Goal: Transaction & Acquisition: Book appointment/travel/reservation

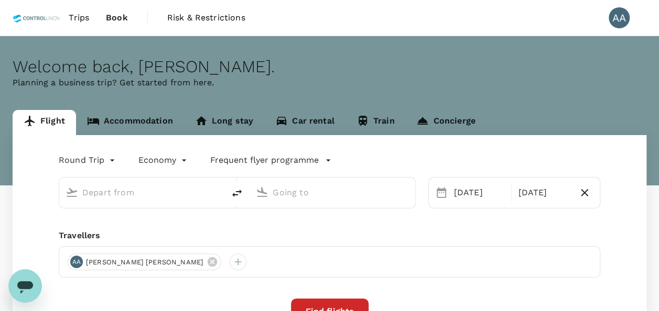
click at [208, 261] on icon at bounding box center [212, 261] width 9 height 9
type input "[GEOGRAPHIC_DATA], [GEOGRAPHIC_DATA] (any)"
type input "Supadio (PNK)"
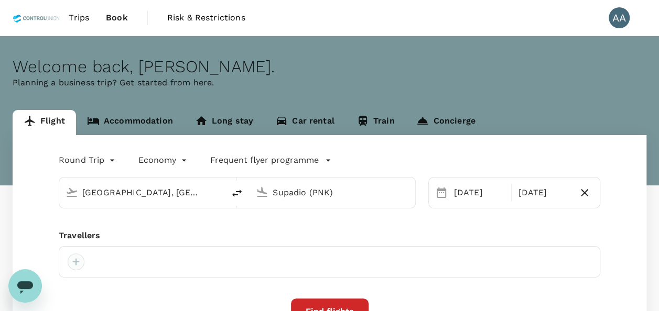
click at [78, 264] on div at bounding box center [330, 261] width 542 height 31
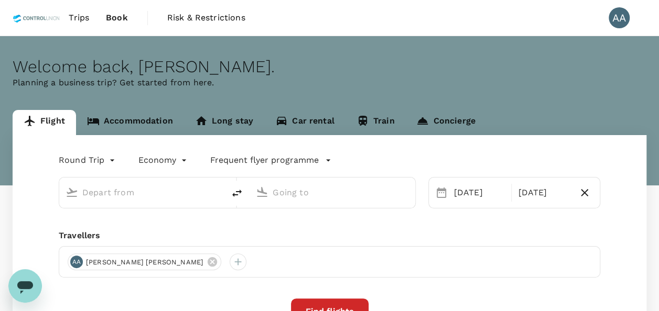
type input "[GEOGRAPHIC_DATA], [GEOGRAPHIC_DATA] (any)"
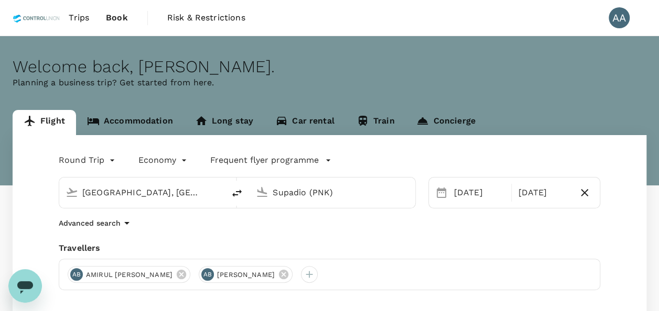
click at [262, 228] on div "Advanced search" at bounding box center [330, 223] width 542 height 13
click at [323, 198] on input "Supadio (PNK)" at bounding box center [333, 193] width 120 height 16
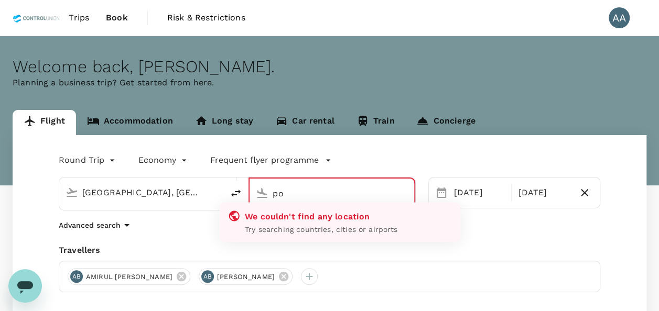
type input "p"
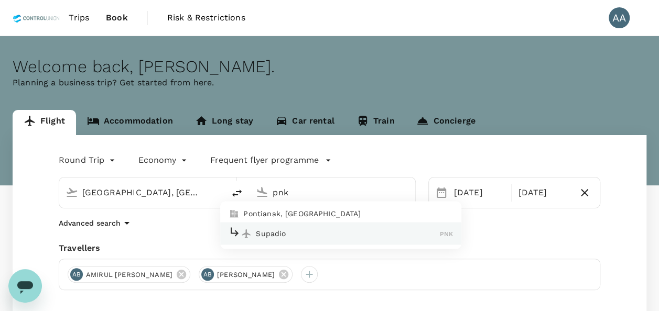
click at [310, 213] on p "Pontianak, [GEOGRAPHIC_DATA]" at bounding box center [348, 214] width 210 height 10
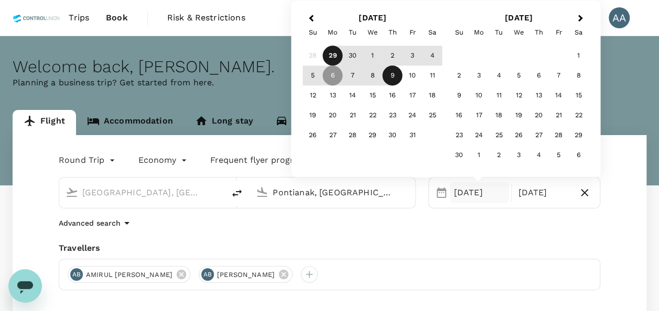
type input "Pontianak, [GEOGRAPHIC_DATA] (any)"
click at [488, 233] on div "Round Trip roundtrip Economy economy Frequent flyer programme [GEOGRAPHIC_DATA]…" at bounding box center [330, 255] width 634 height 240
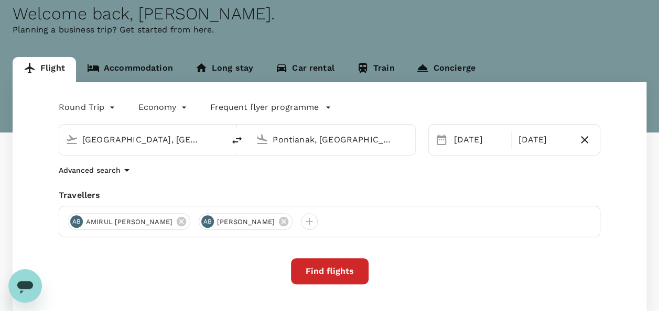
scroll to position [105, 0]
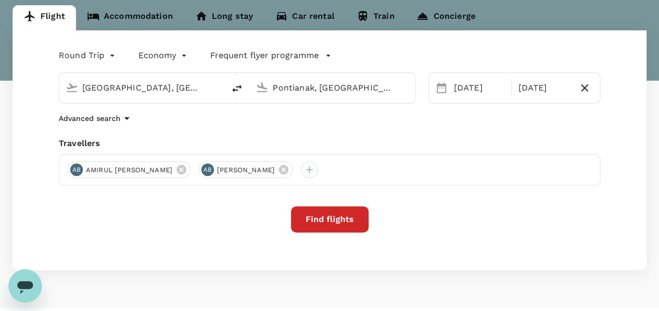
click at [353, 220] on button "Find flights" at bounding box center [330, 220] width 78 height 26
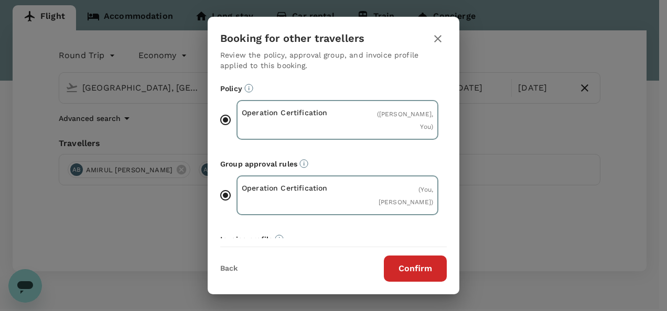
click at [400, 268] on button "Confirm" at bounding box center [415, 269] width 63 height 26
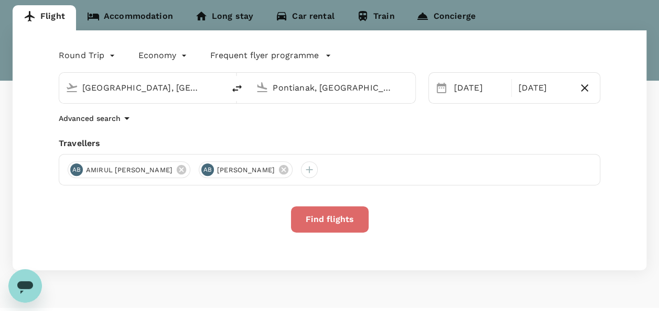
click at [333, 217] on button "Find flights" at bounding box center [330, 220] width 78 height 26
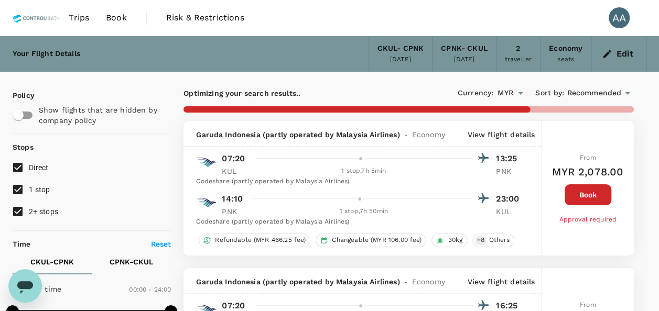
checkbox input "false"
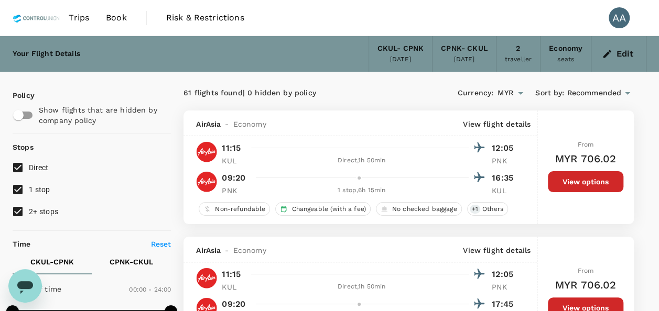
click at [575, 185] on button "View options" at bounding box center [585, 181] width 75 height 21
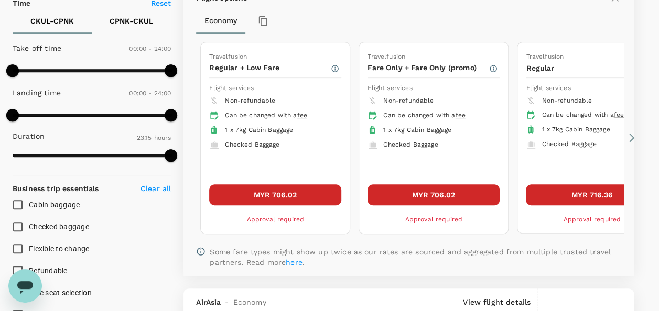
scroll to position [267, 0]
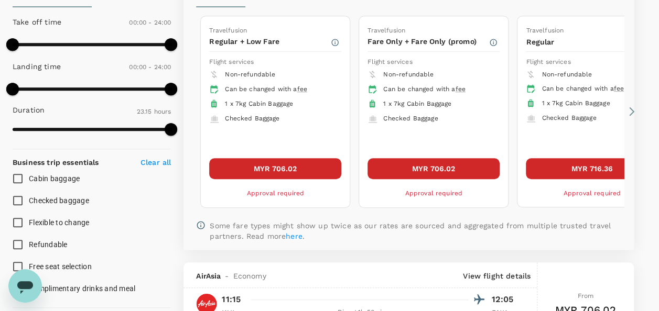
click at [302, 164] on button "MYR 706.02" at bounding box center [275, 168] width 132 height 21
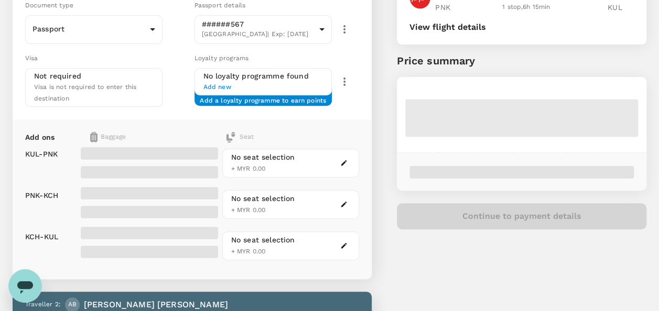
scroll to position [210, 0]
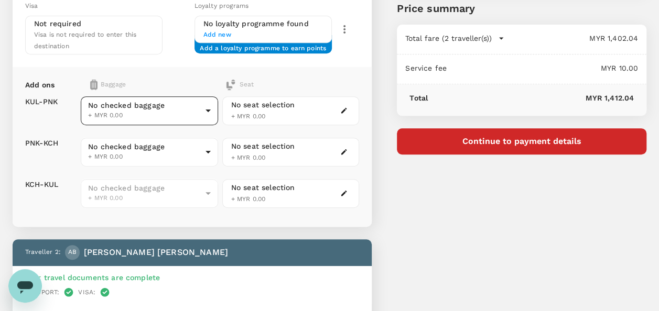
click at [174, 112] on body "Back to flight results Flight review Traveller(s) Traveller 1 : AB AMIRUL ASYRA…" at bounding box center [329, 275] width 659 height 970
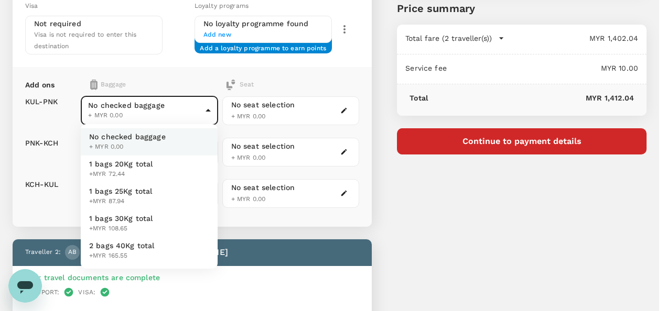
click at [291, 219] on div at bounding box center [333, 155] width 667 height 311
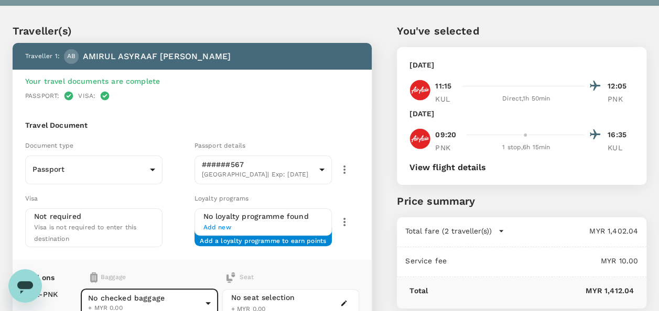
scroll to position [0, 0]
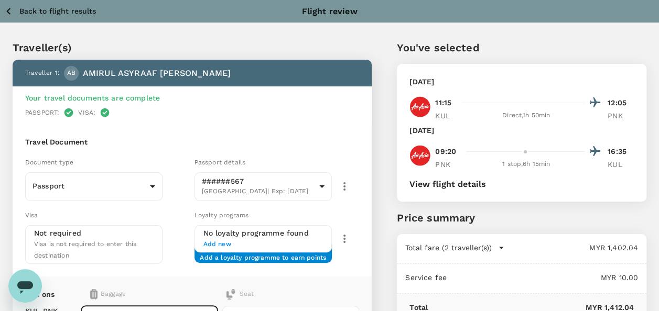
click at [8, 9] on icon "button" at bounding box center [8, 11] width 4 height 7
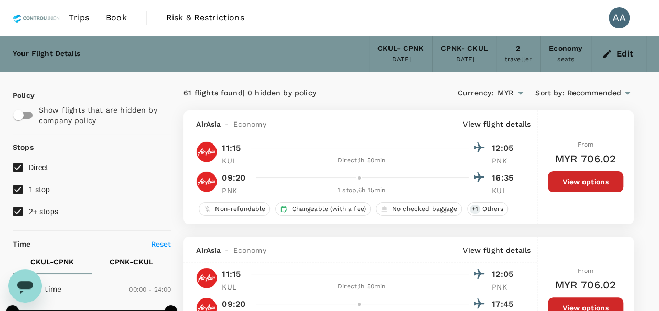
click at [568, 182] on button "View options" at bounding box center [585, 181] width 75 height 21
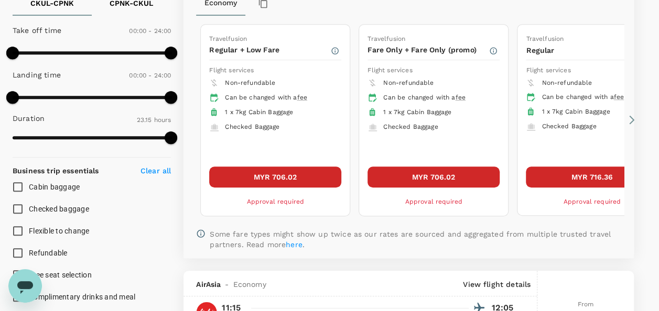
scroll to position [267, 0]
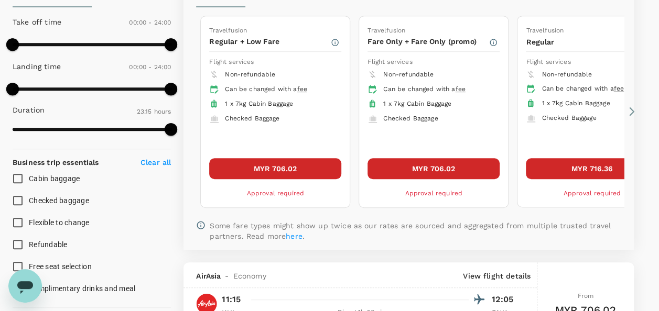
click at [633, 111] on icon at bounding box center [631, 111] width 5 height 9
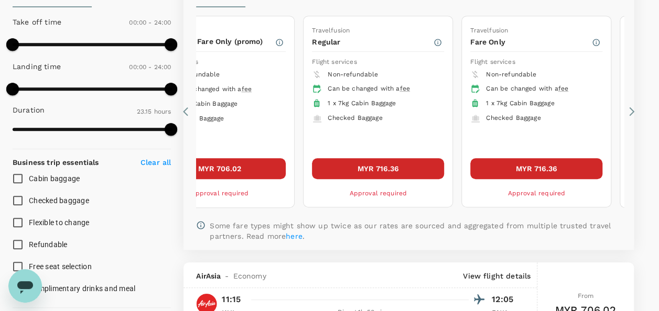
click at [633, 111] on icon at bounding box center [631, 111] width 5 height 9
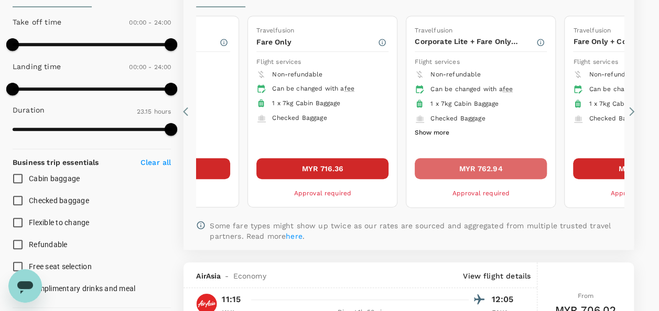
click at [498, 160] on button "MYR 762.94" at bounding box center [481, 168] width 132 height 21
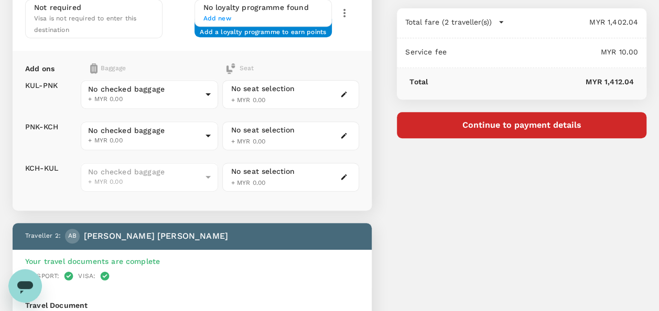
scroll to position [210, 0]
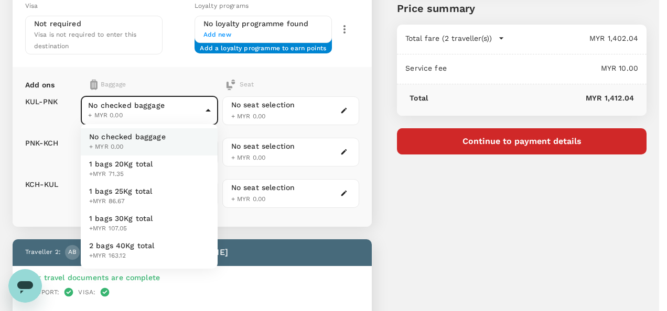
click at [207, 102] on body "Back to flight results Flight review Traveller(s) Traveller 1 : AB AMIRUL ASYRA…" at bounding box center [333, 275] width 667 height 970
click at [207, 102] on div at bounding box center [333, 155] width 667 height 311
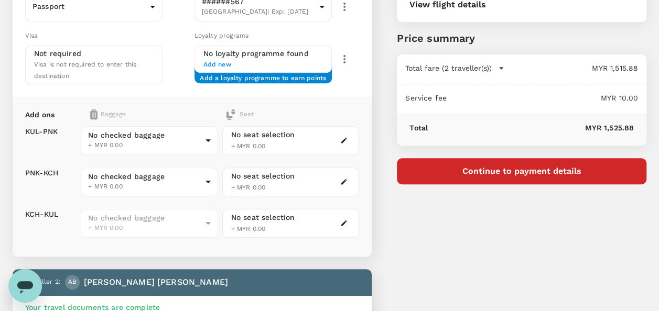
scroll to position [0, 0]
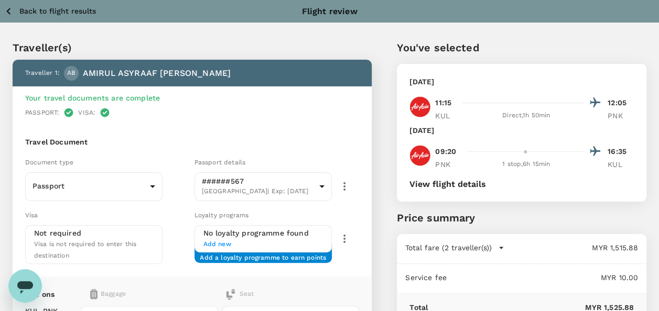
click at [10, 12] on icon "button" at bounding box center [8, 11] width 13 height 13
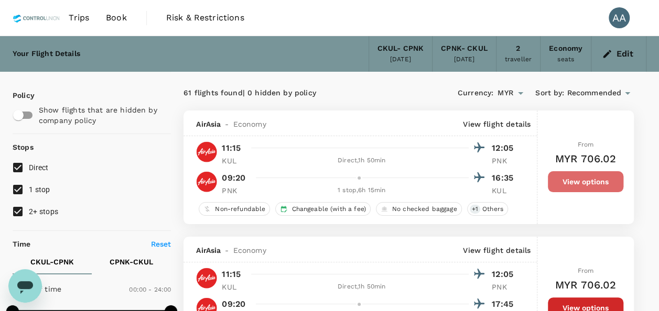
click at [555, 180] on button "View options" at bounding box center [585, 181] width 75 height 21
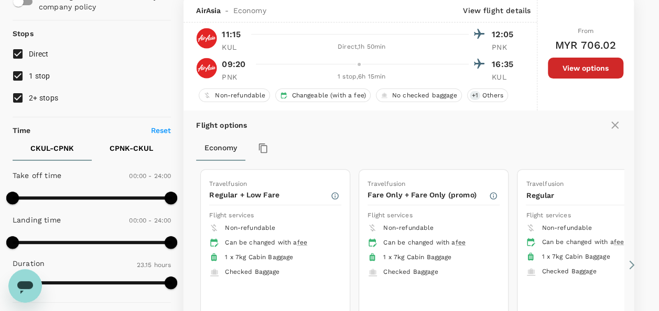
scroll to position [215, 0]
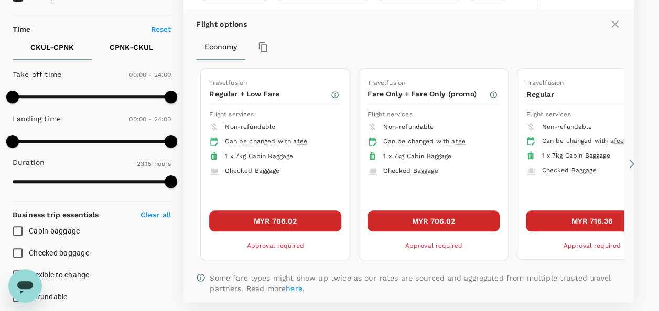
click at [628, 160] on icon at bounding box center [631, 164] width 10 height 10
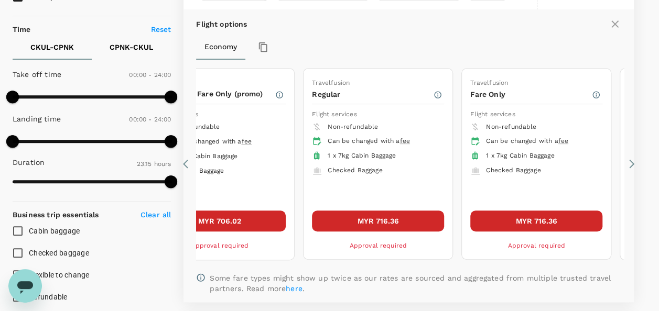
click at [628, 160] on icon at bounding box center [631, 164] width 10 height 10
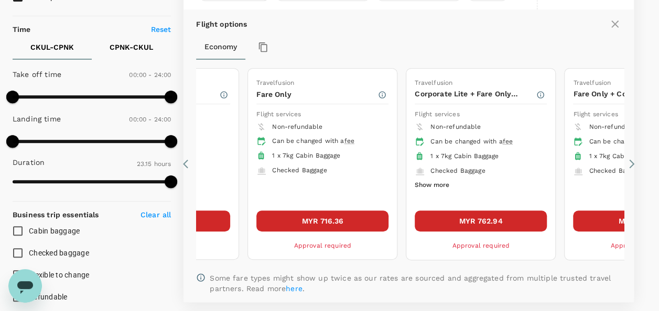
click at [628, 160] on icon at bounding box center [631, 164] width 10 height 10
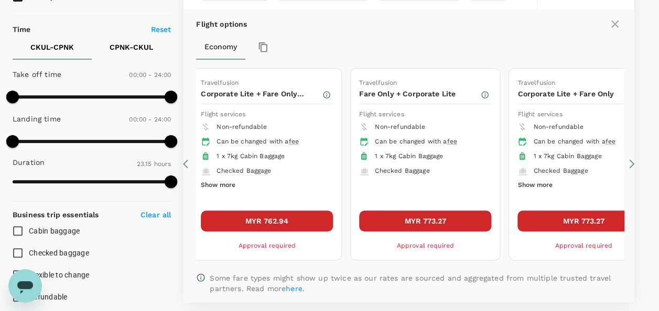
click at [628, 160] on icon at bounding box center [631, 164] width 10 height 10
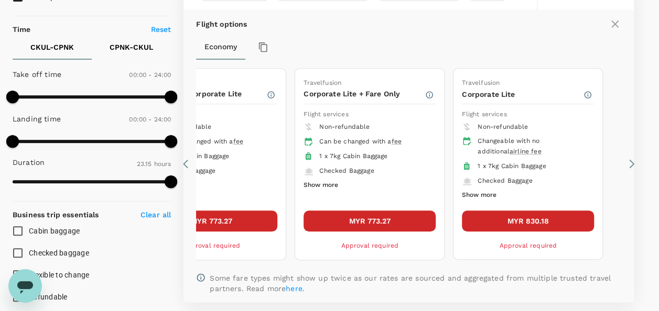
click at [629, 160] on icon at bounding box center [631, 164] width 10 height 10
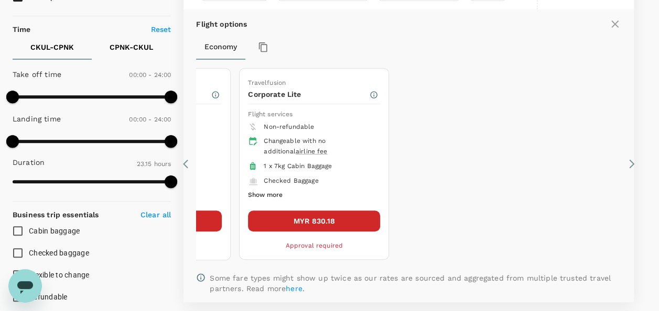
click at [189, 163] on icon at bounding box center [188, 164] width 10 height 10
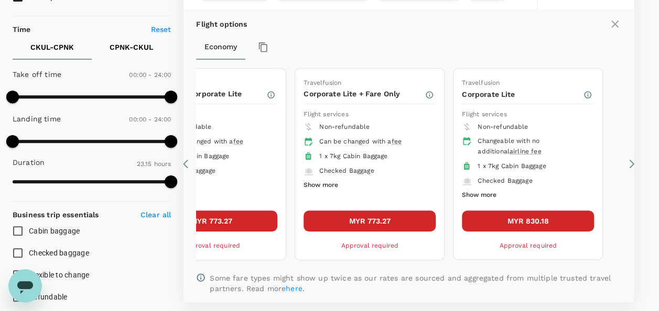
click at [189, 163] on icon at bounding box center [188, 164] width 10 height 10
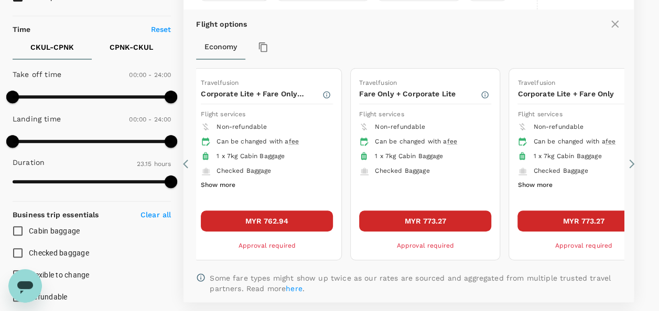
click at [532, 186] on button "Show more" at bounding box center [534, 186] width 35 height 14
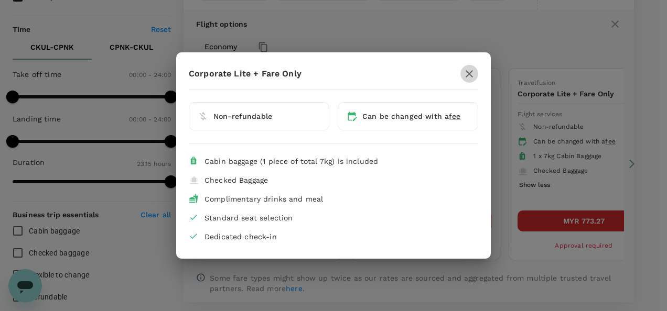
click at [470, 74] on icon "button" at bounding box center [469, 73] width 7 height 7
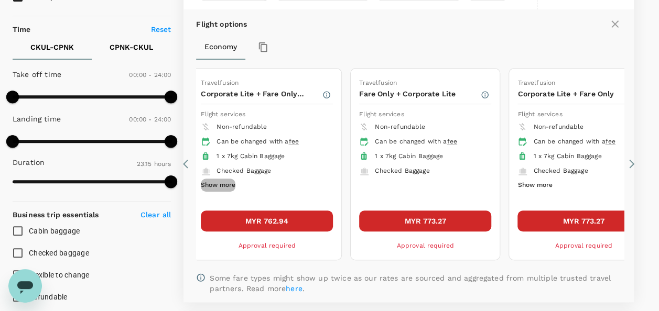
click at [221, 181] on button "Show more" at bounding box center [218, 186] width 35 height 14
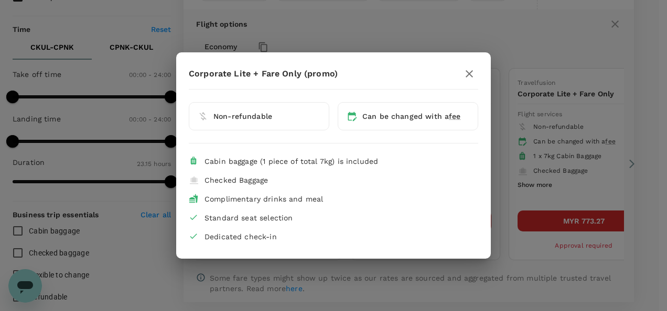
click at [471, 72] on icon "button" at bounding box center [469, 73] width 7 height 7
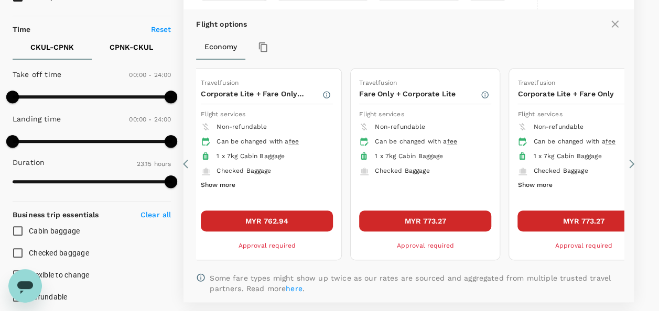
click at [188, 160] on icon at bounding box center [188, 164] width 10 height 10
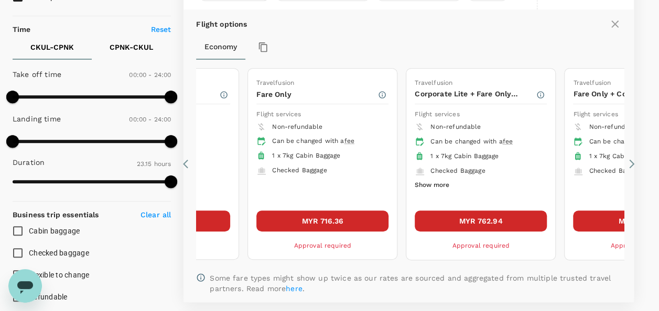
click at [188, 160] on icon at bounding box center [188, 164] width 10 height 10
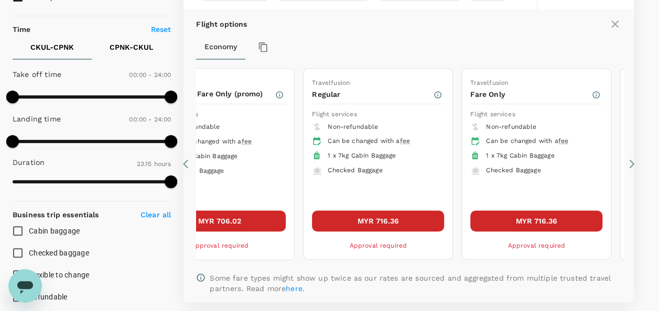
click at [188, 160] on icon at bounding box center [188, 164] width 10 height 10
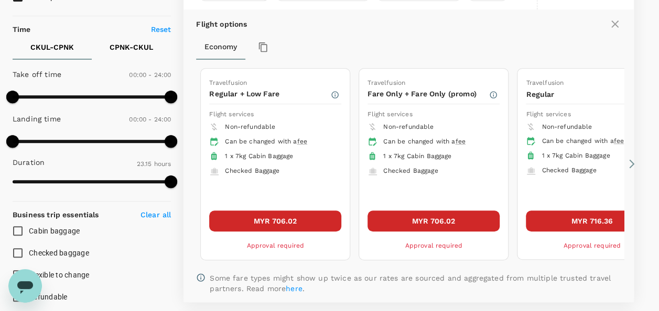
click at [630, 163] on icon at bounding box center [631, 164] width 10 height 10
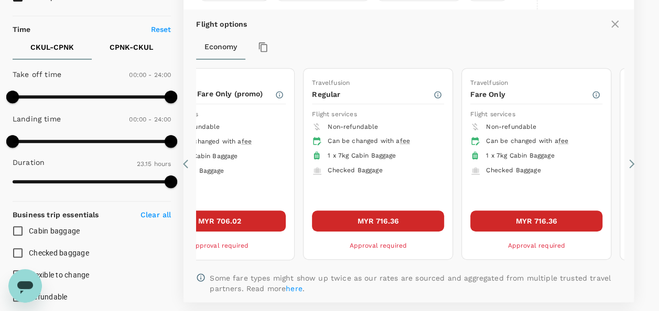
click at [630, 163] on icon at bounding box center [631, 164] width 10 height 10
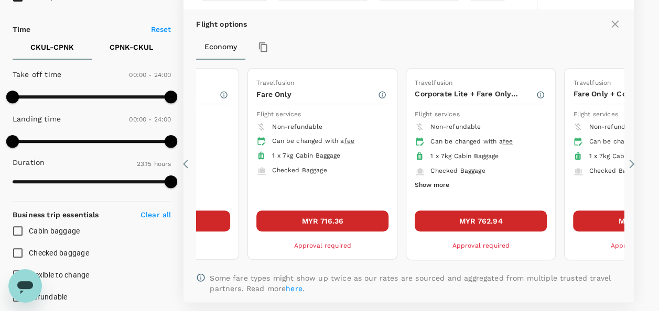
click at [630, 163] on icon at bounding box center [631, 164] width 10 height 10
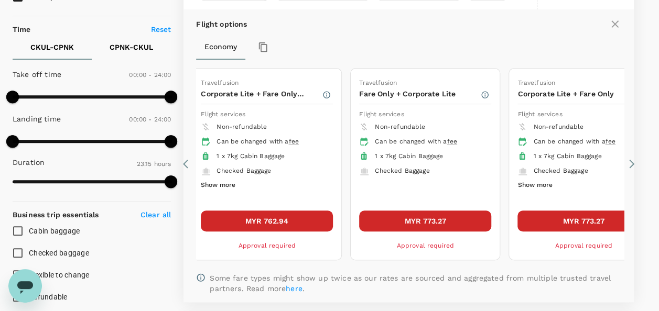
drag, startPoint x: 223, startPoint y: 191, endPoint x: 217, endPoint y: 181, distance: 12.1
click at [223, 191] on div "Non-refundable Can be changed with a fee 1 x 7kg Cabin Baggage Checked Baggage …" at bounding box center [267, 161] width 132 height 82
click at [217, 180] on button "Show more" at bounding box center [218, 186] width 35 height 14
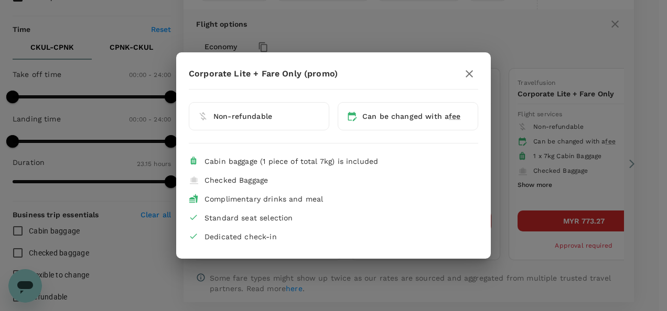
click at [516, 234] on div "Corporate Lite + Fare Only (promo) Non-refundable Can be changed with a fee Cab…" at bounding box center [333, 155] width 667 height 311
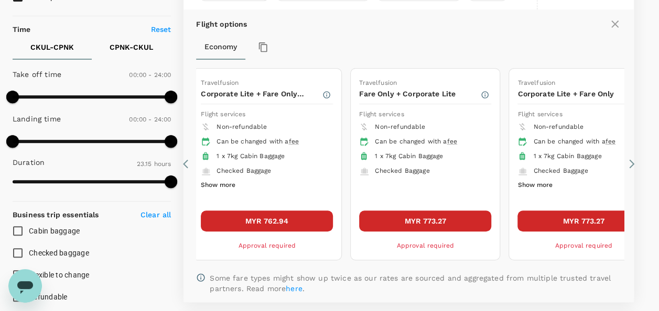
click at [532, 186] on button "Show more" at bounding box center [534, 186] width 35 height 14
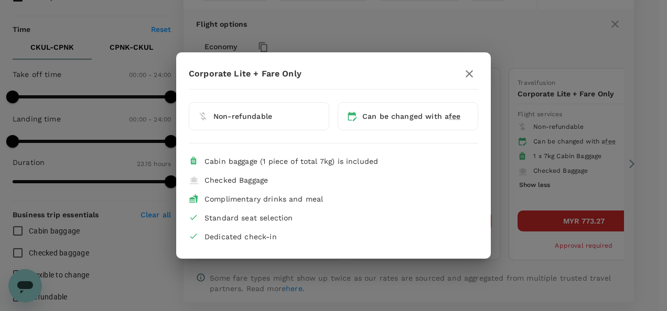
click at [516, 286] on div "Corporate Lite + Fare Only Non-refundable Can be changed with a fee Cabin bagga…" at bounding box center [333, 155] width 667 height 311
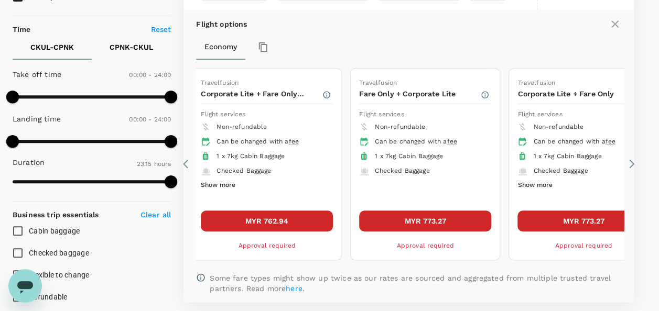
click at [633, 160] on icon at bounding box center [631, 164] width 10 height 10
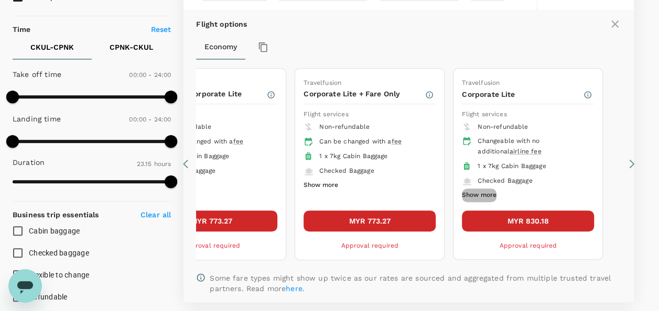
click at [493, 196] on button "Show more" at bounding box center [479, 196] width 35 height 14
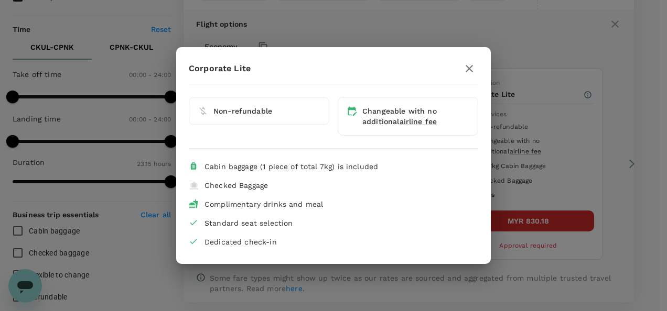
click at [469, 67] on icon "button" at bounding box center [469, 68] width 13 height 13
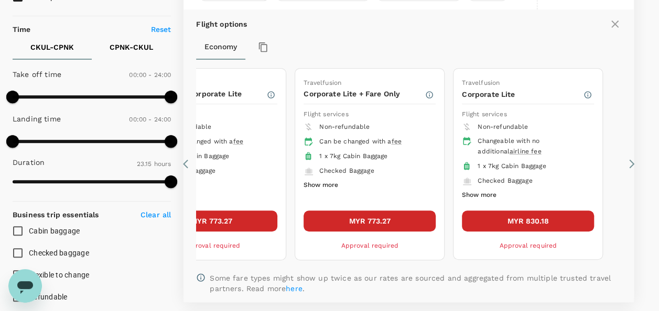
click at [334, 185] on button "Show more" at bounding box center [321, 186] width 35 height 14
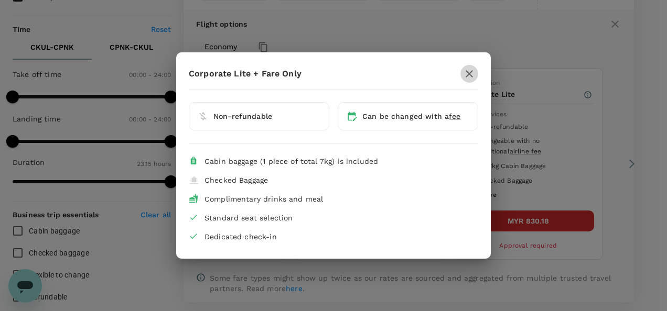
click at [473, 75] on icon "button" at bounding box center [469, 74] width 13 height 13
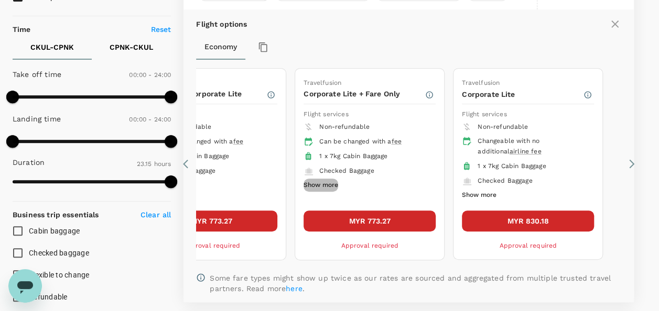
click at [323, 179] on button "Show more" at bounding box center [321, 186] width 35 height 14
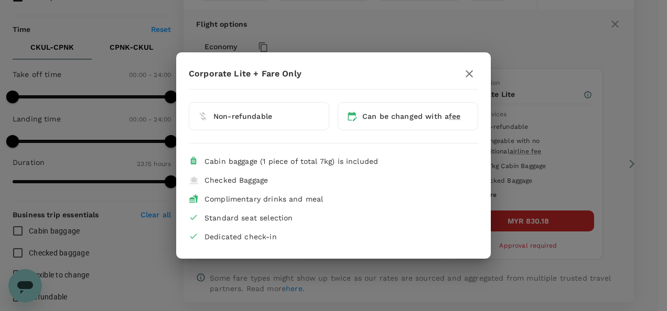
click at [469, 74] on icon "button" at bounding box center [469, 73] width 7 height 7
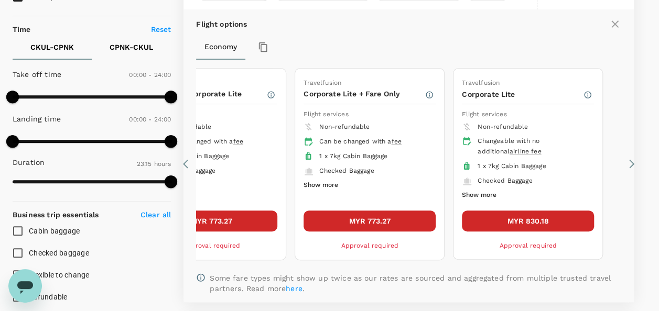
click at [347, 223] on button "MYR 773.27" at bounding box center [370, 221] width 132 height 21
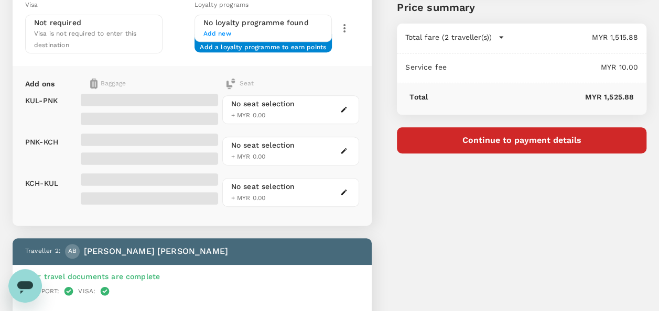
scroll to position [210, 0]
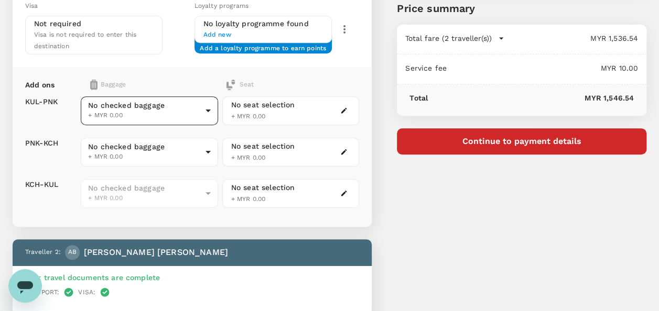
click at [153, 108] on body "Back to flight results Flight review Traveller(s) Traveller 1 : AB AMIRUL ASYRA…" at bounding box center [329, 275] width 659 height 970
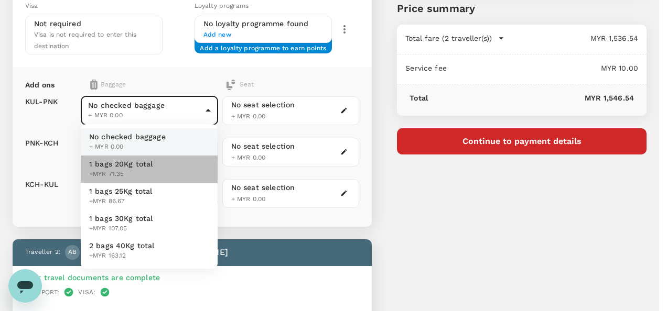
click at [132, 163] on span "1 bags 20Kg total" at bounding box center [121, 164] width 64 height 10
type input "1 - 71.35"
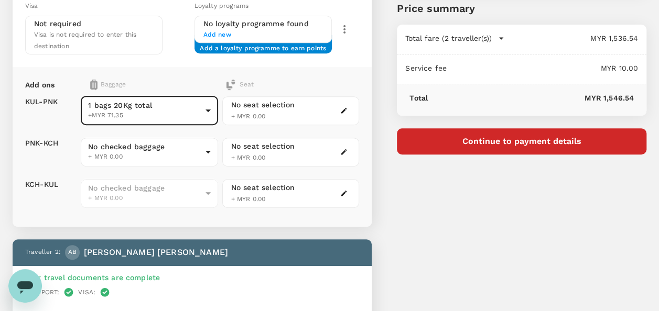
click at [130, 112] on body "Back to flight results Flight review Traveller(s) Traveller 1 : AB AMIRUL ASYRA…" at bounding box center [329, 275] width 659 height 970
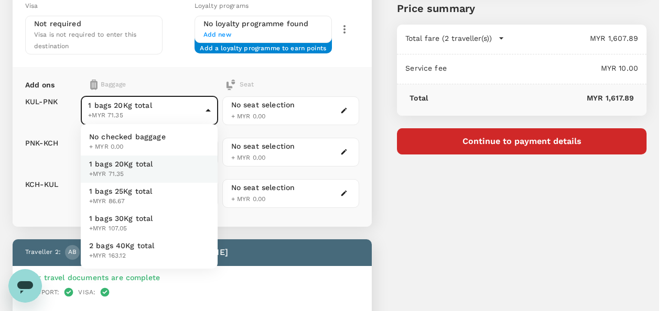
click at [137, 139] on span "No checked baggage" at bounding box center [127, 137] width 77 height 10
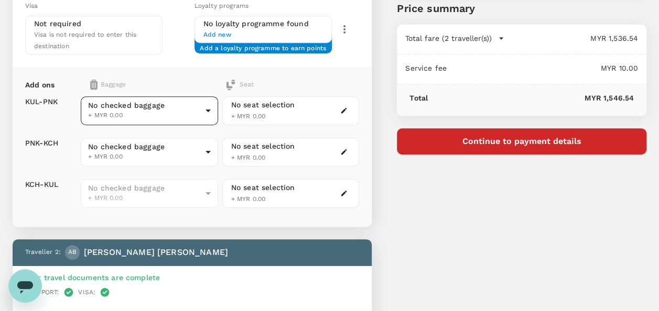
click at [174, 104] on body "Back to flight results Flight review Traveller(s) Traveller 1 : AB AMIRUL ASYRA…" at bounding box center [329, 275] width 659 height 970
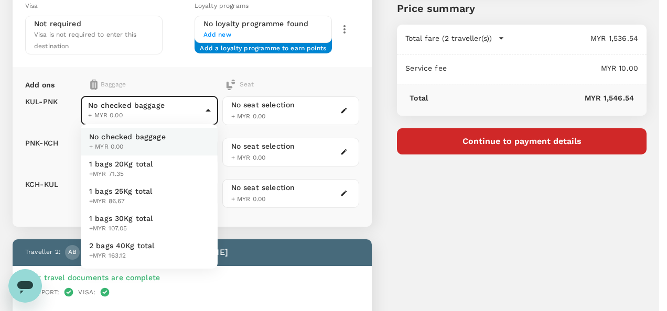
click at [152, 163] on li "1 bags 20Kg total +MYR 71.35" at bounding box center [149, 169] width 137 height 27
type input "1 - 71.35"
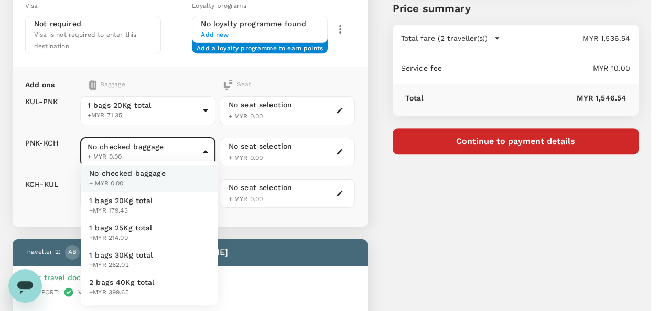
click at [157, 156] on body "Back to flight results Flight review Traveller(s) Traveller 1 : AB AMIRUL ASYRA…" at bounding box center [329, 275] width 659 height 970
click at [149, 199] on span "1 bags 20Kg total" at bounding box center [121, 201] width 64 height 10
type input "1 - 179.43"
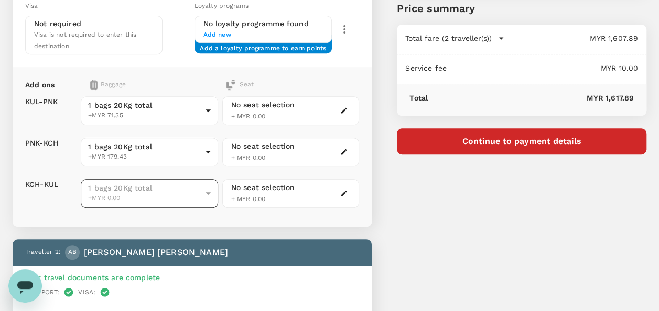
click at [151, 185] on span "1 bags 20Kg total" at bounding box center [144, 188] width 113 height 10
click at [163, 193] on span "+MYR 0.00" at bounding box center [144, 198] width 113 height 10
click at [183, 200] on span "+MYR 0.00" at bounding box center [144, 198] width 113 height 10
click at [214, 196] on div "1 bags 20Kg total +MYR 0.00" at bounding box center [149, 193] width 137 height 29
click at [204, 189] on div "1 bags 20Kg total +MYR 0.00" at bounding box center [149, 193] width 137 height 29
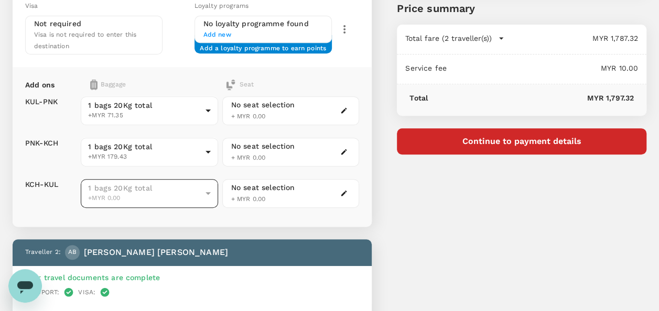
click at [156, 187] on span "1 bags 20Kg total" at bounding box center [144, 188] width 113 height 10
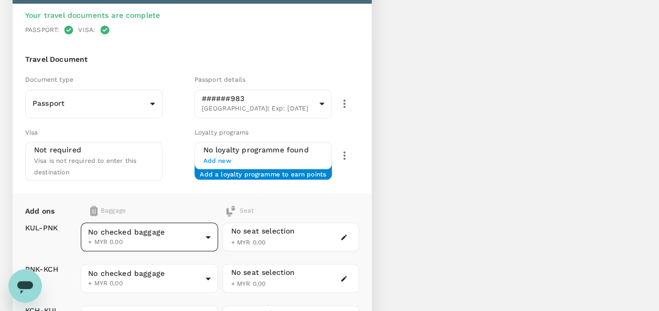
scroll to position [524, 0]
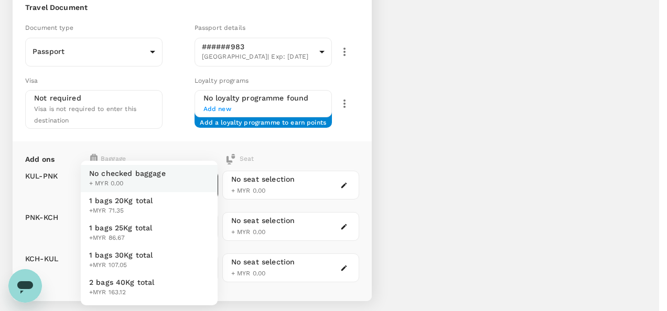
click at [151, 201] on span "1 bags 20Kg total" at bounding box center [121, 201] width 64 height 10
type input "1 - 71.35"
click at [160, 207] on li "1 bags 20Kg total +MYR 179.43" at bounding box center [149, 205] width 137 height 27
type input "1 - 179.43"
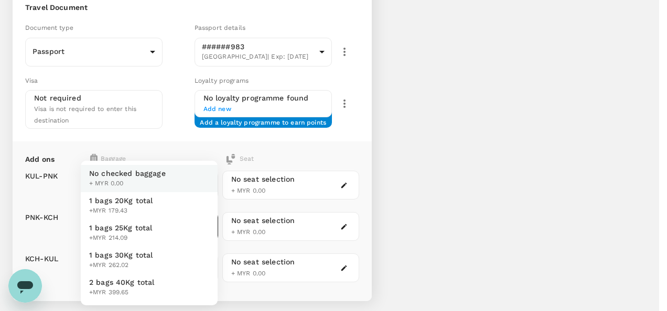
type input "1 - 179.43"
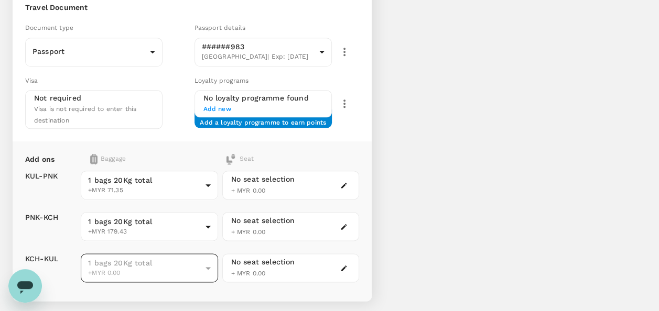
click at [170, 258] on span "1 bags 20Kg total" at bounding box center [144, 263] width 113 height 10
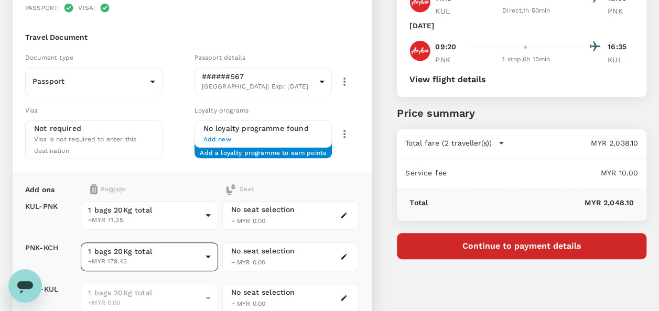
scroll to position [157, 0]
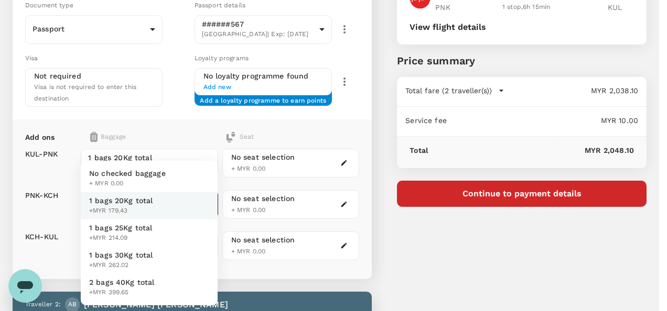
click at [160, 124] on div at bounding box center [333, 155] width 667 height 311
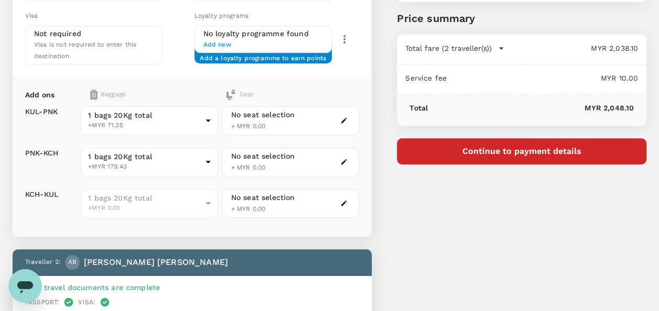
scroll to position [210, 0]
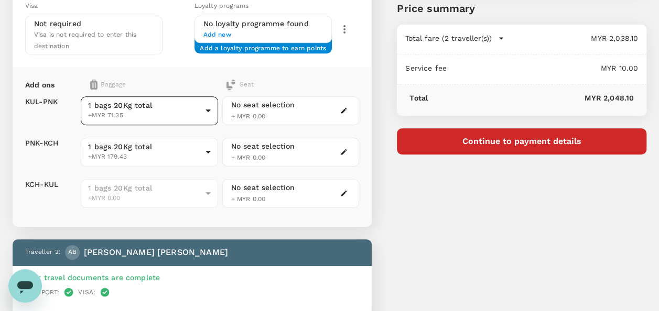
click at [150, 102] on body "Back to flight results Flight review Traveller(s) Traveller 1 : AB AMIRUL ASYRA…" at bounding box center [329, 275] width 659 height 970
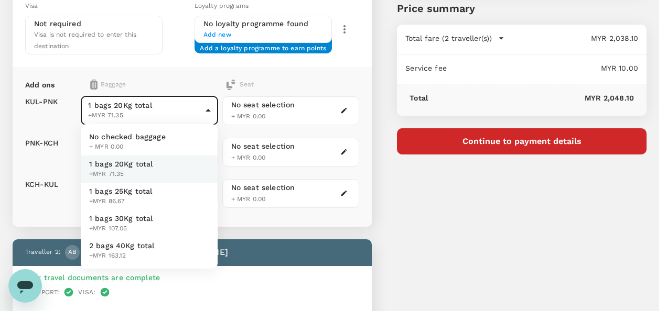
click at [195, 61] on div at bounding box center [333, 155] width 667 height 311
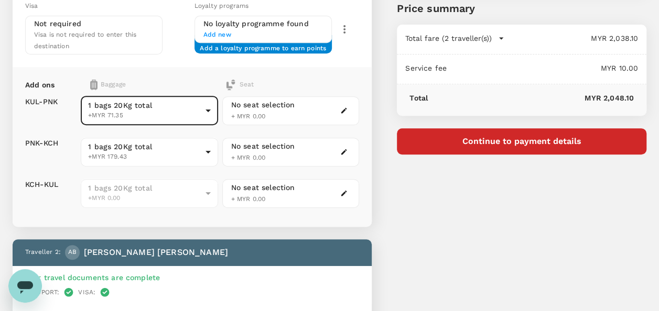
click at [165, 82] on div "Baggage" at bounding box center [140, 85] width 100 height 10
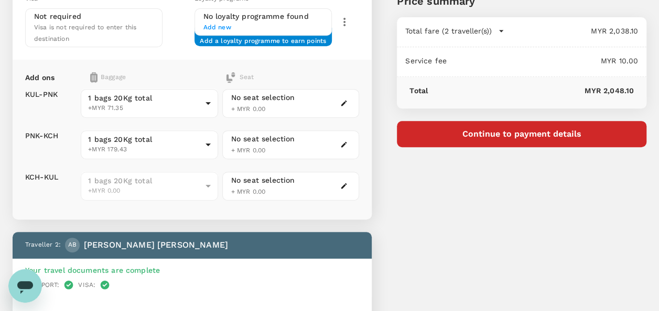
scroll to position [262, 0]
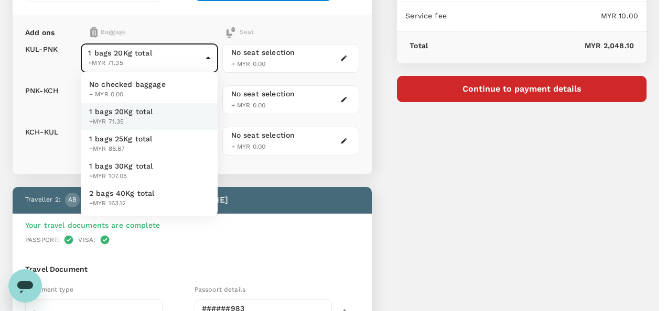
click at [186, 62] on body "Back to flight results Flight review Traveller(s) Traveller 1 : AB AMIRUL ASYRA…" at bounding box center [333, 223] width 667 height 970
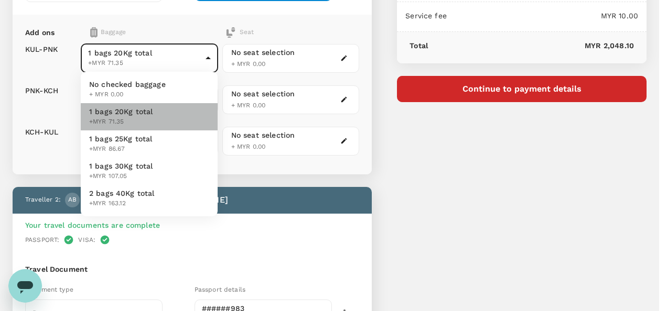
click at [151, 111] on span "1 bags 20Kg total" at bounding box center [121, 111] width 64 height 10
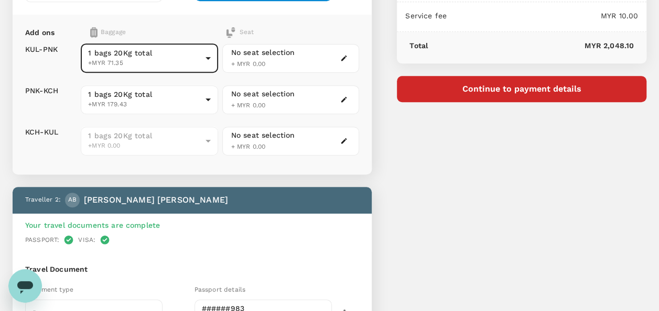
click at [153, 122] on div "1 bags 20Kg total +MYR 0.00 1 - 179.43 ​" at bounding box center [149, 141] width 137 height 41
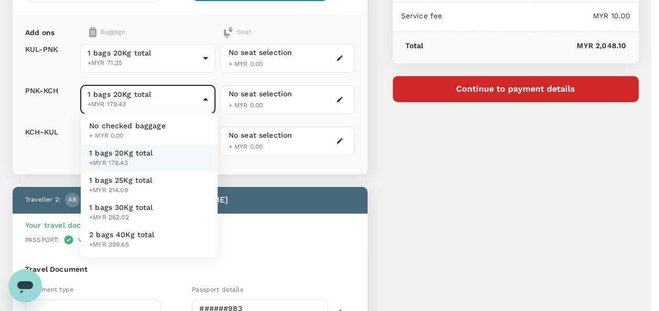
click at [154, 109] on body "Back to flight results Flight review Traveller(s) Traveller 1 : AB AMIRUL ASYRA…" at bounding box center [329, 223] width 659 height 970
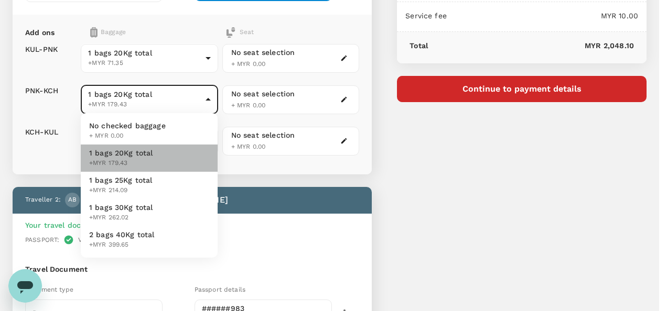
click at [138, 157] on span "1 bags 20Kg total" at bounding box center [121, 153] width 64 height 10
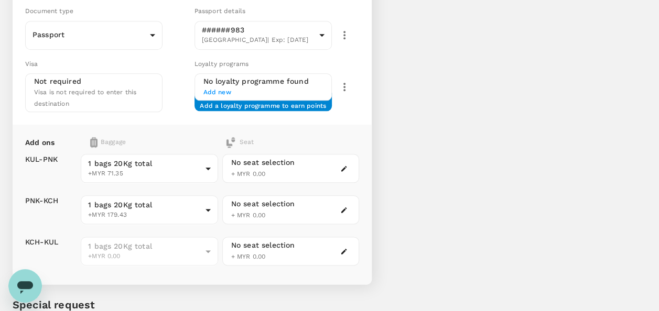
scroll to position [577, 0]
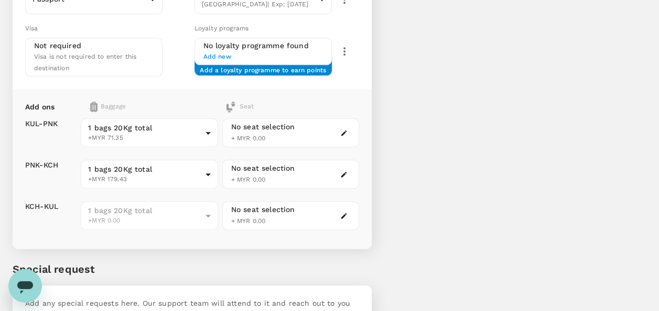
click at [169, 195] on div "1 bags 20Kg total +MYR 0.00 1 - 179.43 ​" at bounding box center [149, 215] width 137 height 41
click at [212, 211] on div "1 bags 20Kg total +MYR 0.00" at bounding box center [149, 215] width 137 height 29
click at [199, 205] on span "1 bags 20Kg total" at bounding box center [144, 210] width 113 height 10
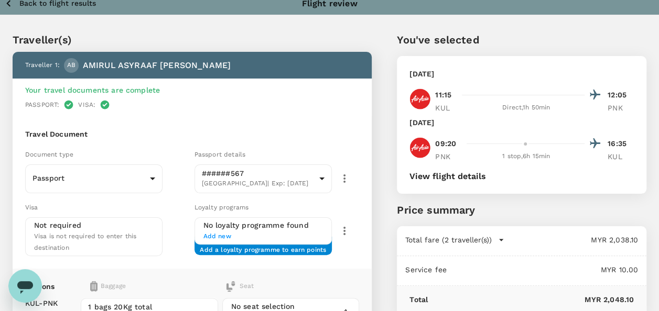
scroll to position [0, 0]
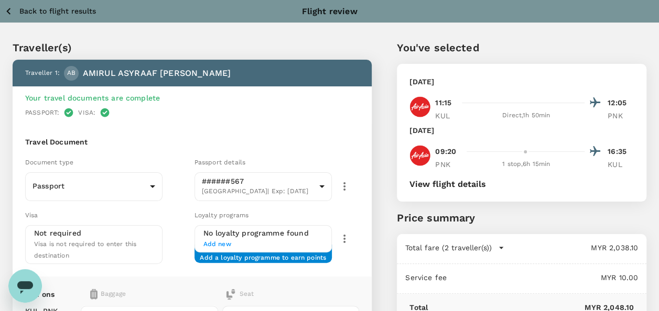
click at [7, 13] on icon "button" at bounding box center [8, 11] width 13 height 13
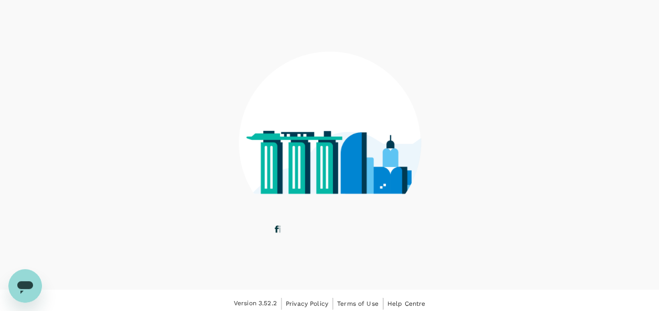
scroll to position [79, 0]
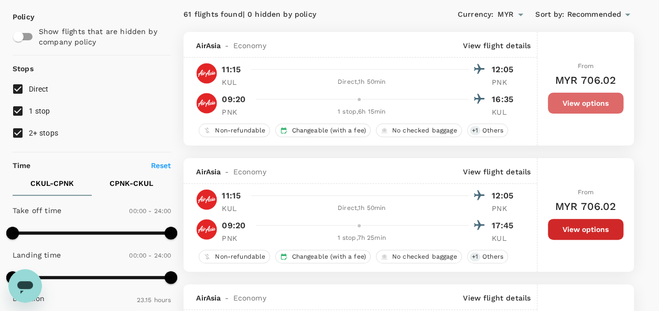
click at [569, 98] on button "View options" at bounding box center [585, 103] width 75 height 21
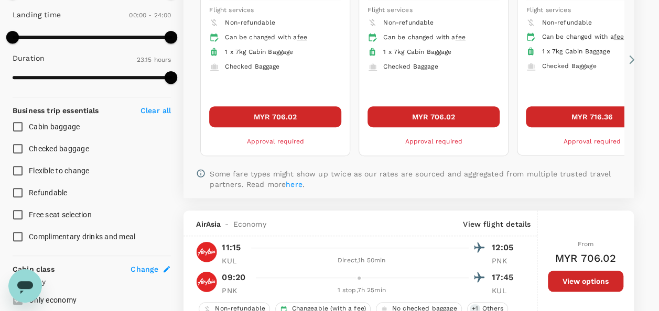
scroll to position [267, 0]
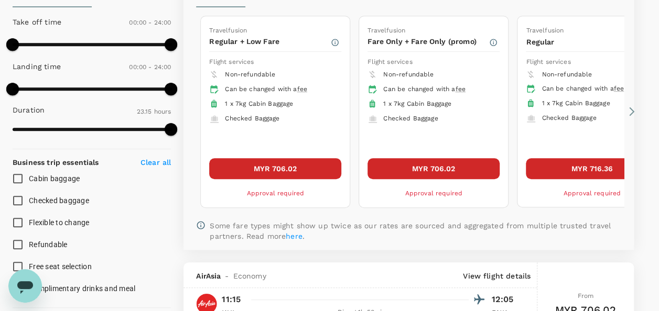
click at [633, 111] on icon at bounding box center [631, 111] width 10 height 10
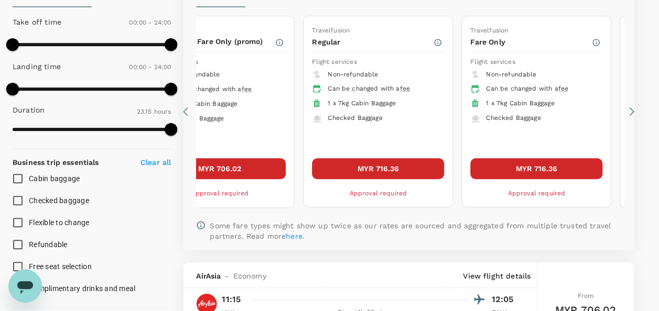
click at [633, 111] on icon at bounding box center [631, 111] width 10 height 10
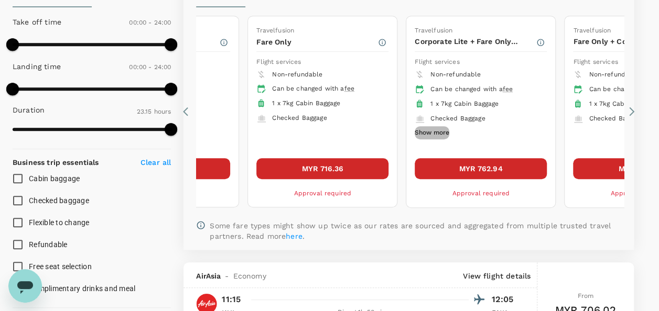
click at [431, 130] on button "Show more" at bounding box center [432, 133] width 35 height 14
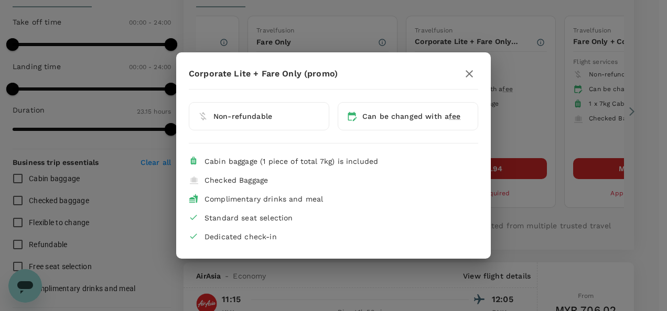
click at [471, 77] on icon "button" at bounding box center [469, 74] width 13 height 13
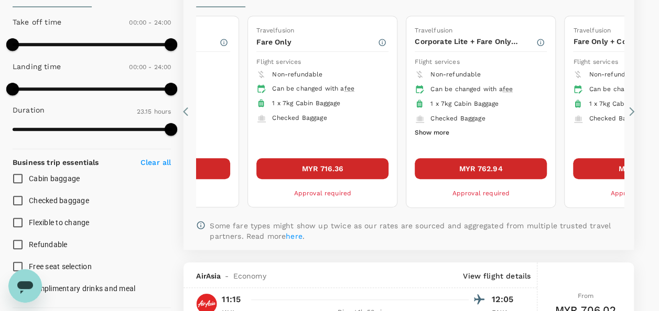
click at [486, 159] on button "MYR 762.94" at bounding box center [481, 168] width 132 height 21
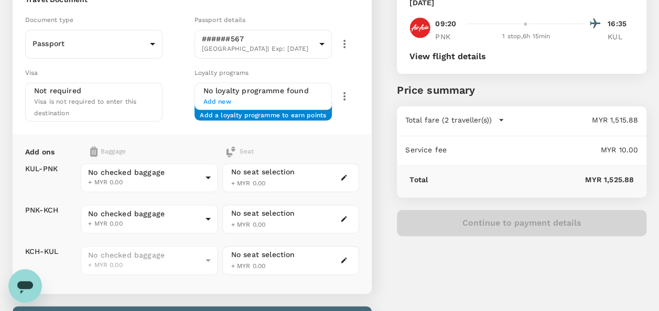
scroll to position [143, 0]
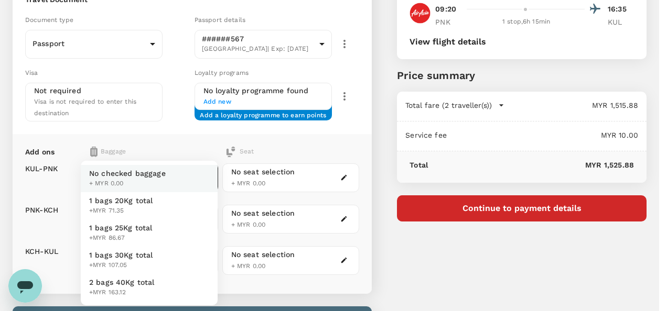
click at [151, 205] on span "1 bags 20Kg total" at bounding box center [121, 201] width 64 height 10
type input "1 - 71.35"
click at [155, 209] on li "1 bags 20Kg total +MYR 179.43" at bounding box center [149, 205] width 137 height 27
type input "1 - 179.43"
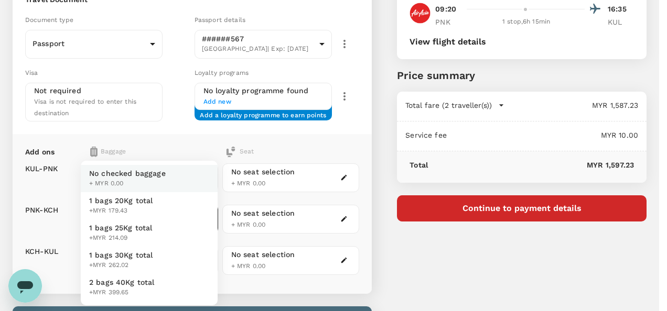
type input "1 - 179.43"
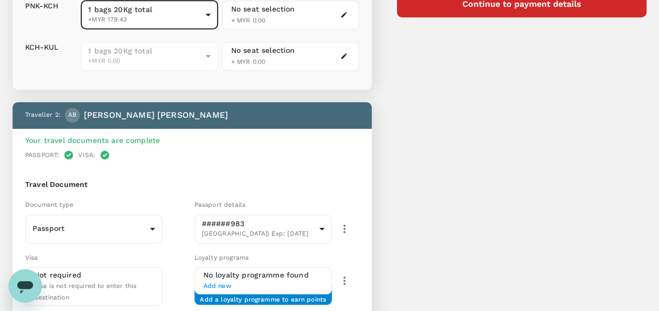
scroll to position [405, 0]
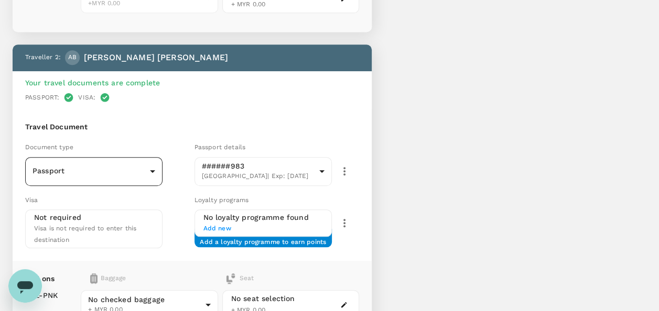
click at [133, 168] on body "Back to flight results Flight review Traveller(s) Traveller 1 : AB AMIRUL ASYRA…" at bounding box center [329, 80] width 659 height 970
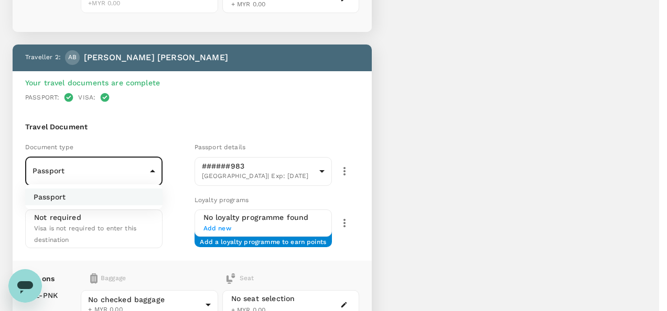
click at [180, 193] on div at bounding box center [333, 155] width 667 height 311
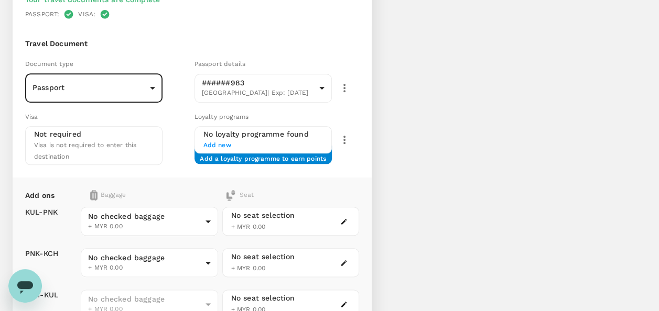
scroll to position [562, 0]
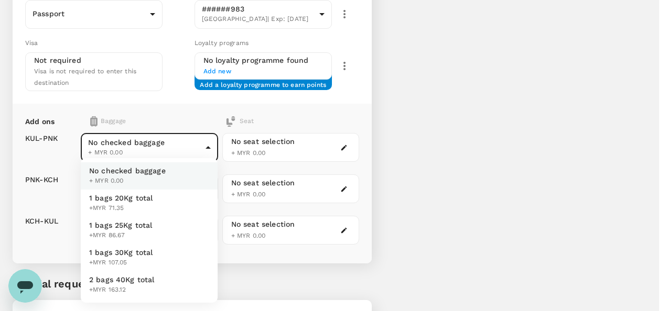
click at [155, 196] on li "1 bags 20Kg total +MYR 71.35" at bounding box center [149, 203] width 137 height 27
type input "1 - 71.35"
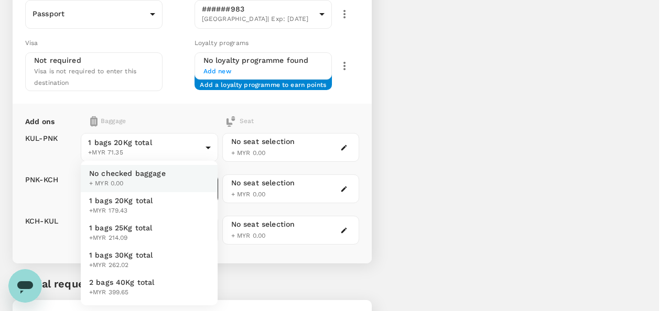
click at [150, 202] on span "1 bags 20Kg total" at bounding box center [121, 201] width 64 height 10
type input "1 - 179.43"
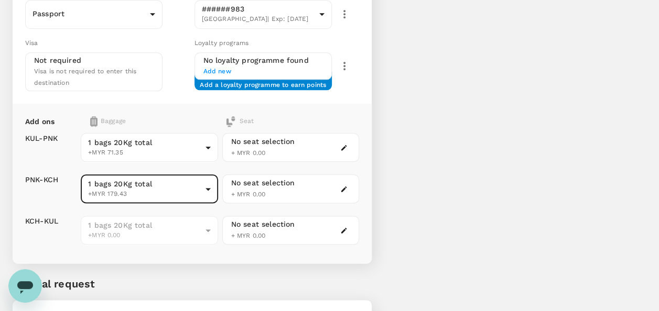
click at [365, 158] on div "Add ons Baggage Seat KUL - PNK PNK - KCH KCH - KUL 1 bags 20Kg total +MYR 71.35…" at bounding box center [192, 184] width 359 height 160
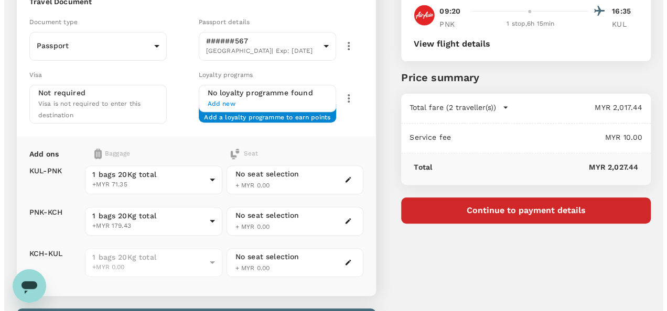
scroll to position [157, 0]
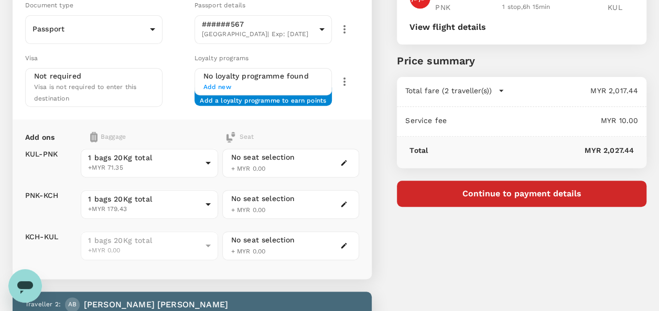
click at [511, 193] on button "Continue to payment details" at bounding box center [522, 194] width 250 height 26
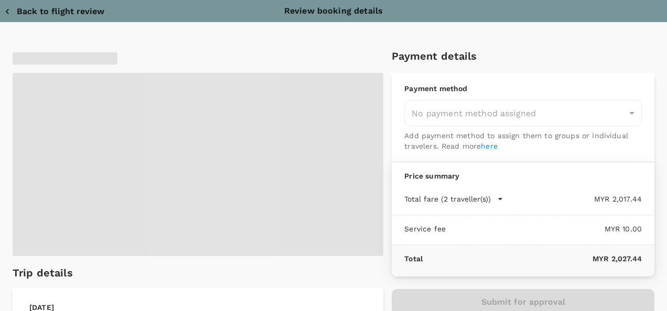
type input "9e254831-a140-43d4-90d9-f4bdc71b84d3"
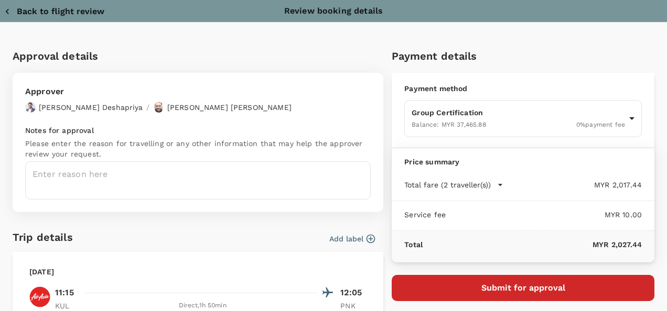
scroll to position [52, 0]
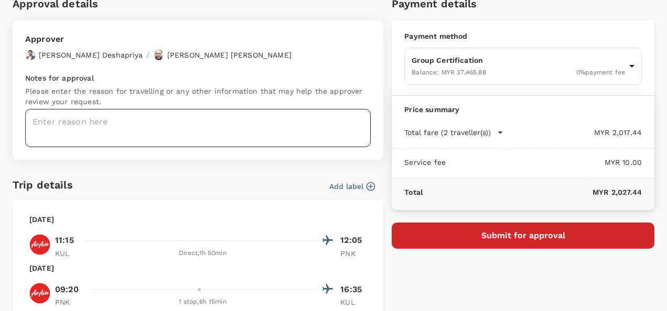
click at [127, 129] on textarea at bounding box center [197, 128] width 345 height 38
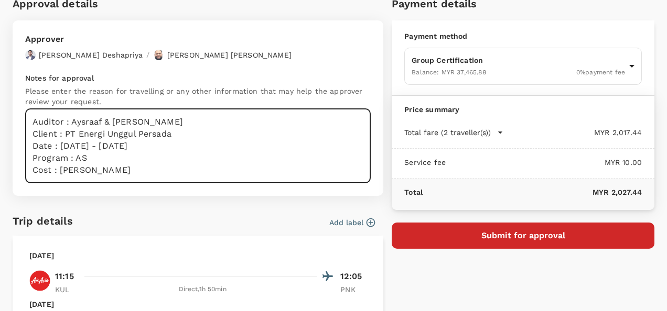
type textarea "Auditor : Aysraaf & [PERSON_NAME] Client : PT Energi Unggul Persada Date : [DAT…"
click at [536, 233] on button "Submit for approval" at bounding box center [523, 236] width 263 height 26
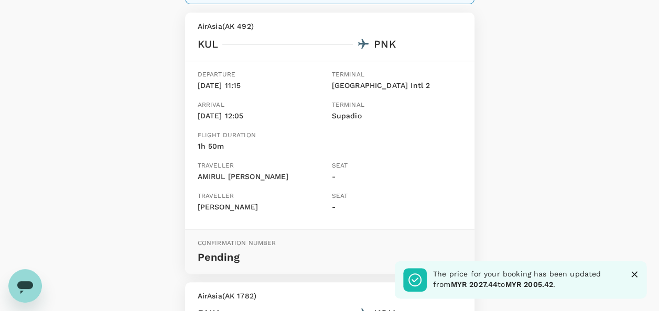
scroll to position [367, 0]
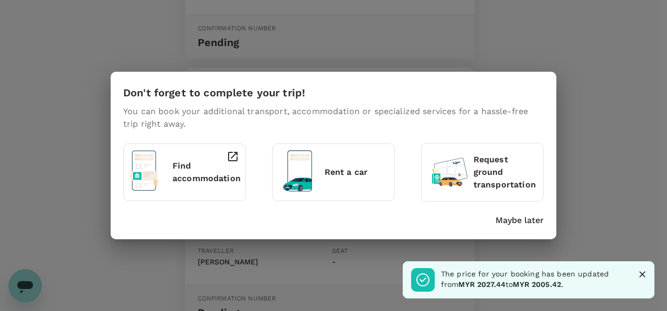
click at [517, 222] on p "Maybe later" at bounding box center [519, 220] width 48 height 13
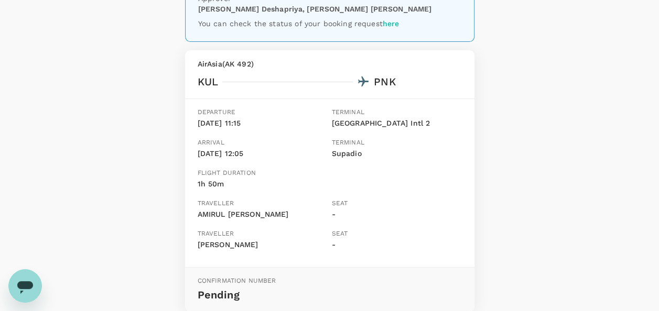
scroll to position [0, 0]
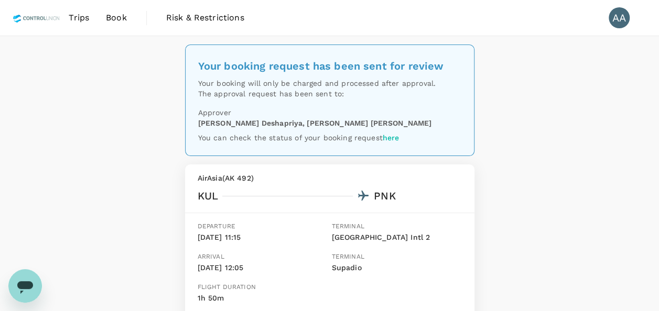
click at [112, 17] on span "Book" at bounding box center [116, 18] width 21 height 13
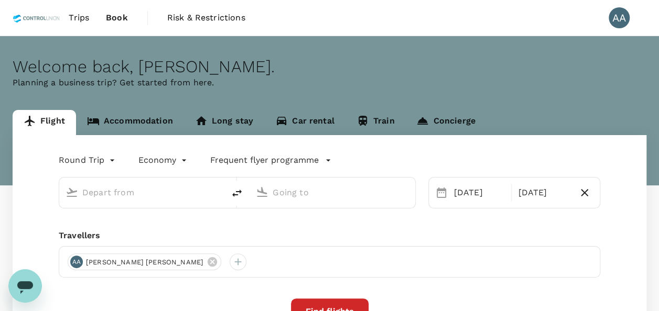
type input "[GEOGRAPHIC_DATA], [GEOGRAPHIC_DATA] (any)"
type input "Pontianak, [GEOGRAPHIC_DATA] (any)"
type input "[GEOGRAPHIC_DATA], [GEOGRAPHIC_DATA] (any)"
type input "Pontianak, [GEOGRAPHIC_DATA] (any)"
